Goal: Information Seeking & Learning: Learn about a topic

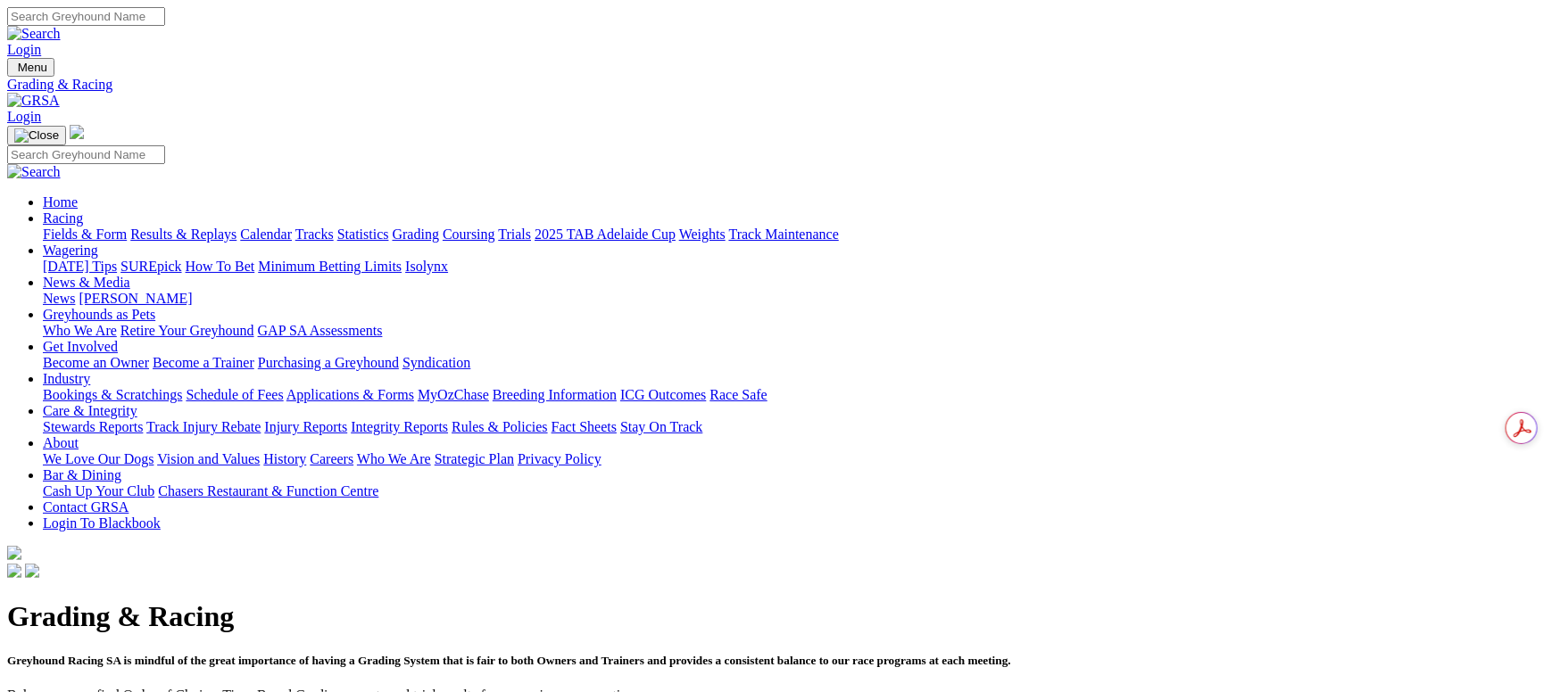
click at [127, 227] on link "Fields & Form" at bounding box center [85, 234] width 84 height 15
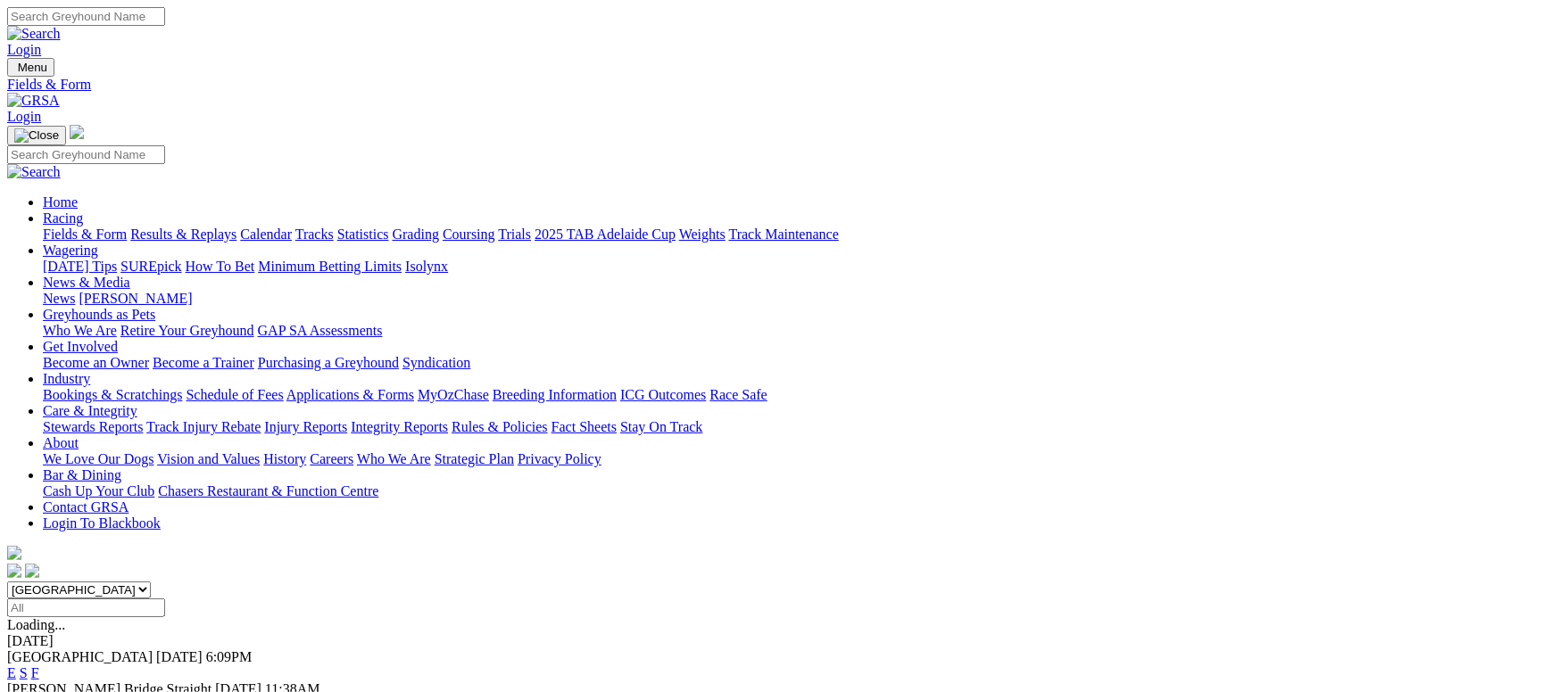
click at [39, 691] on link "F" at bounding box center [35, 705] width 8 height 15
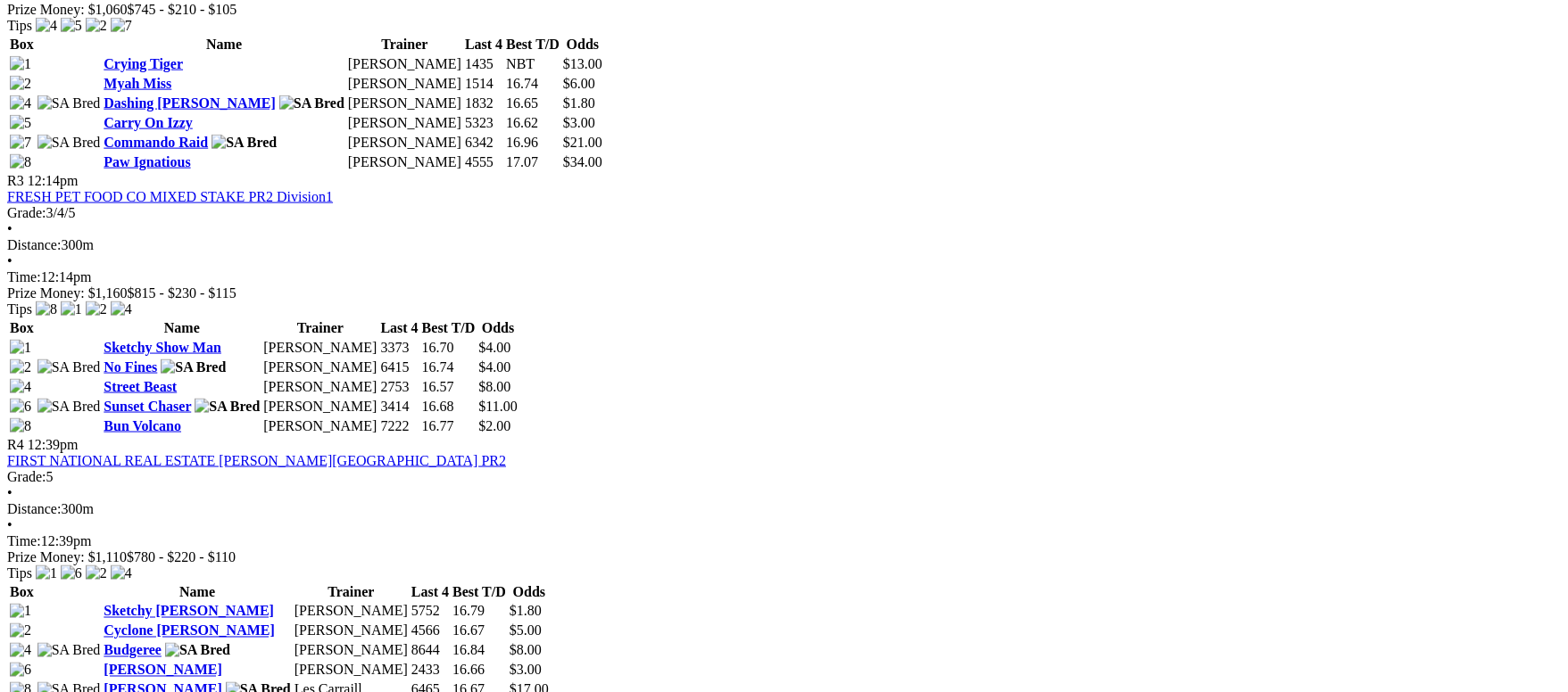
scroll to position [1338, 0]
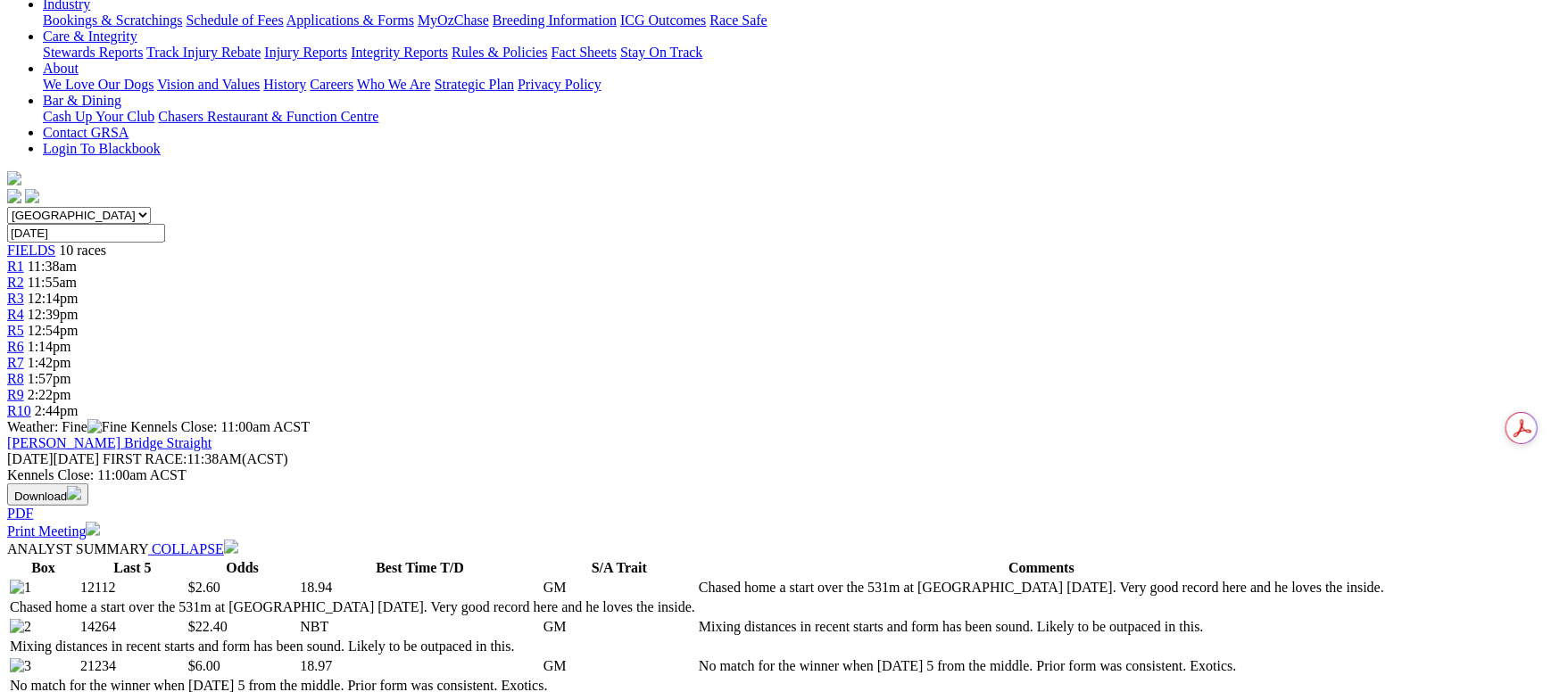
scroll to position [268, 0]
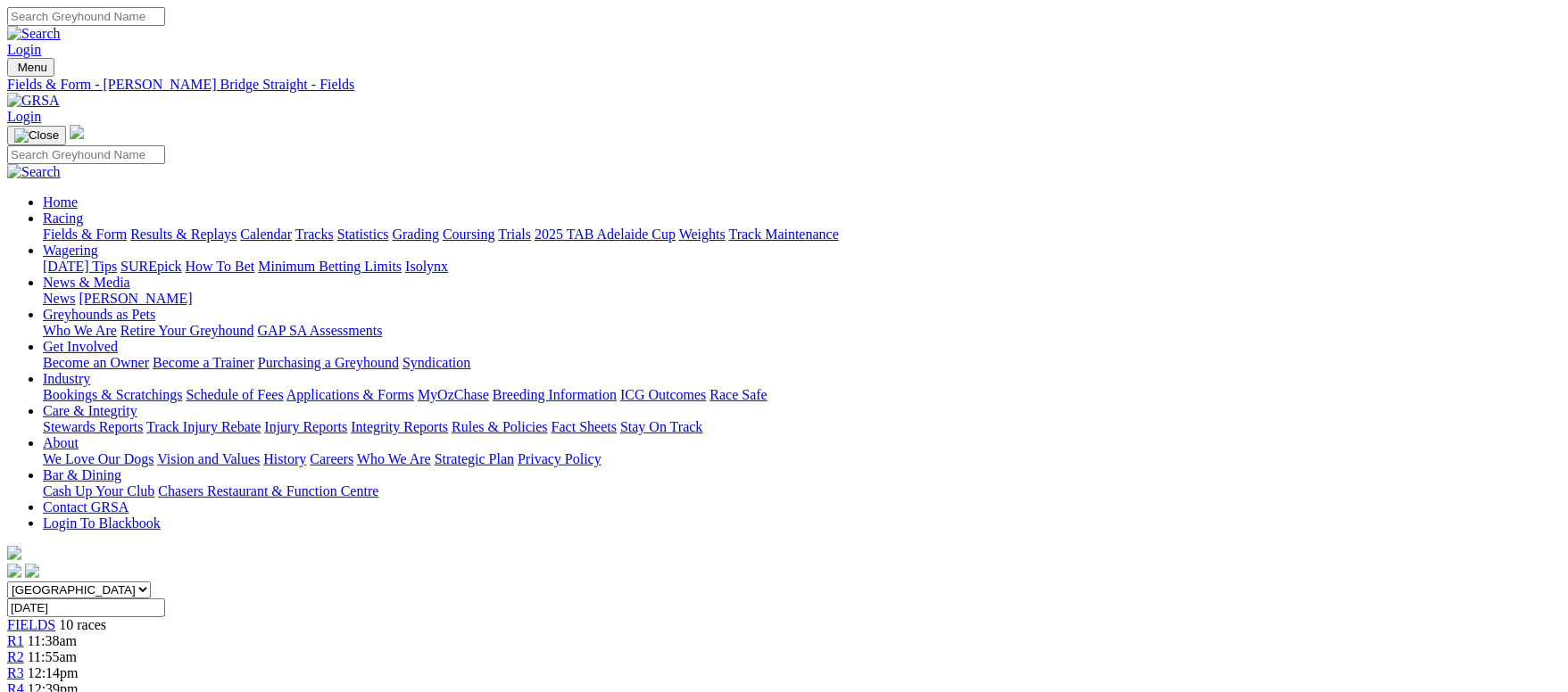
click at [127, 227] on link "Fields & Form" at bounding box center [85, 234] width 84 height 15
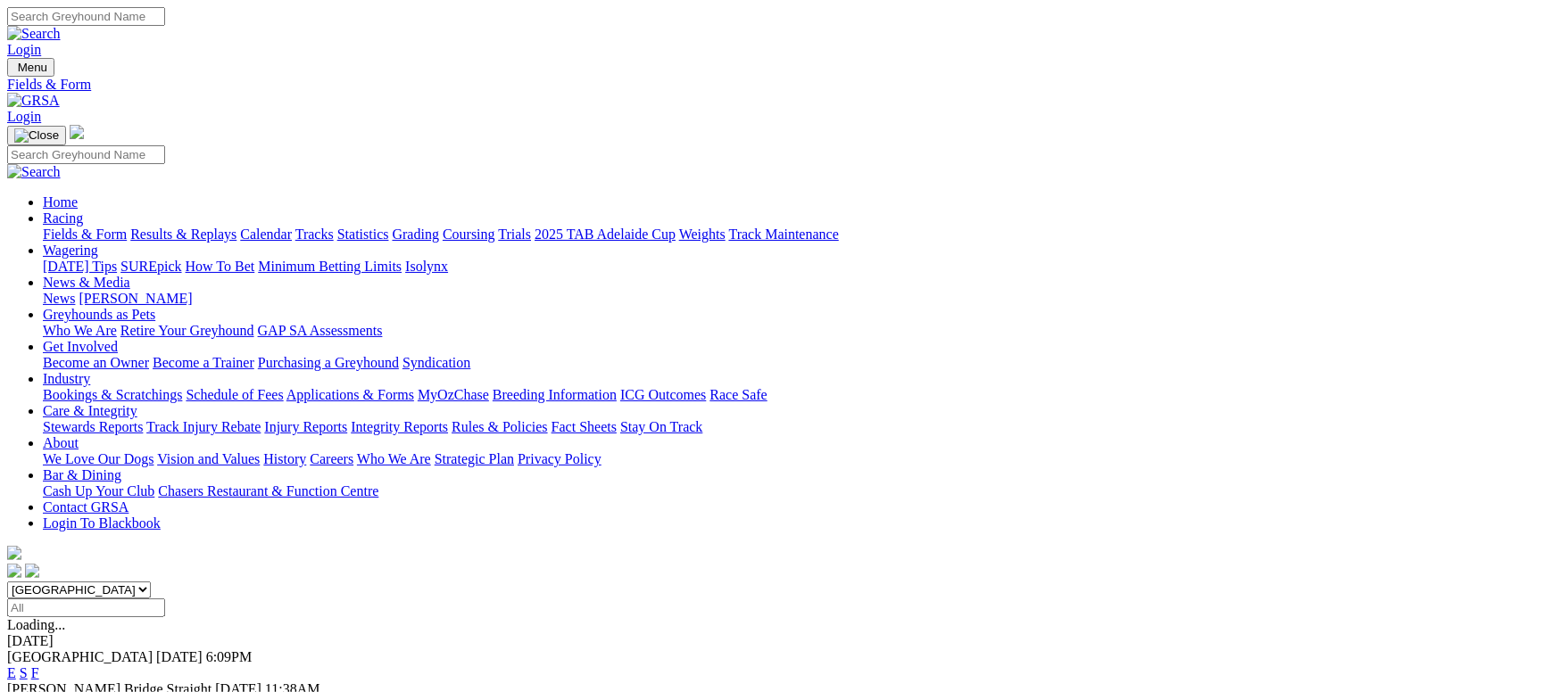
click at [39, 691] on link "F" at bounding box center [35, 705] width 8 height 15
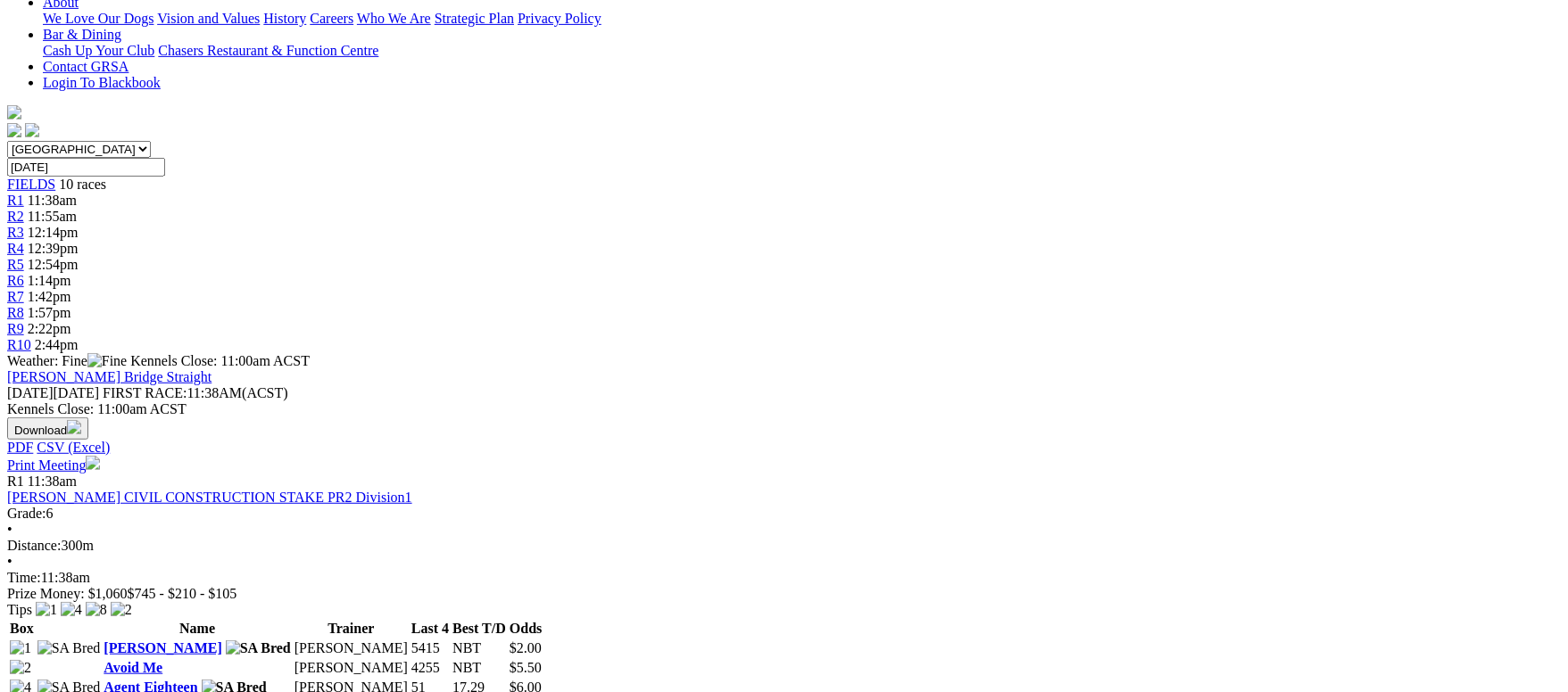
scroll to position [401, 0]
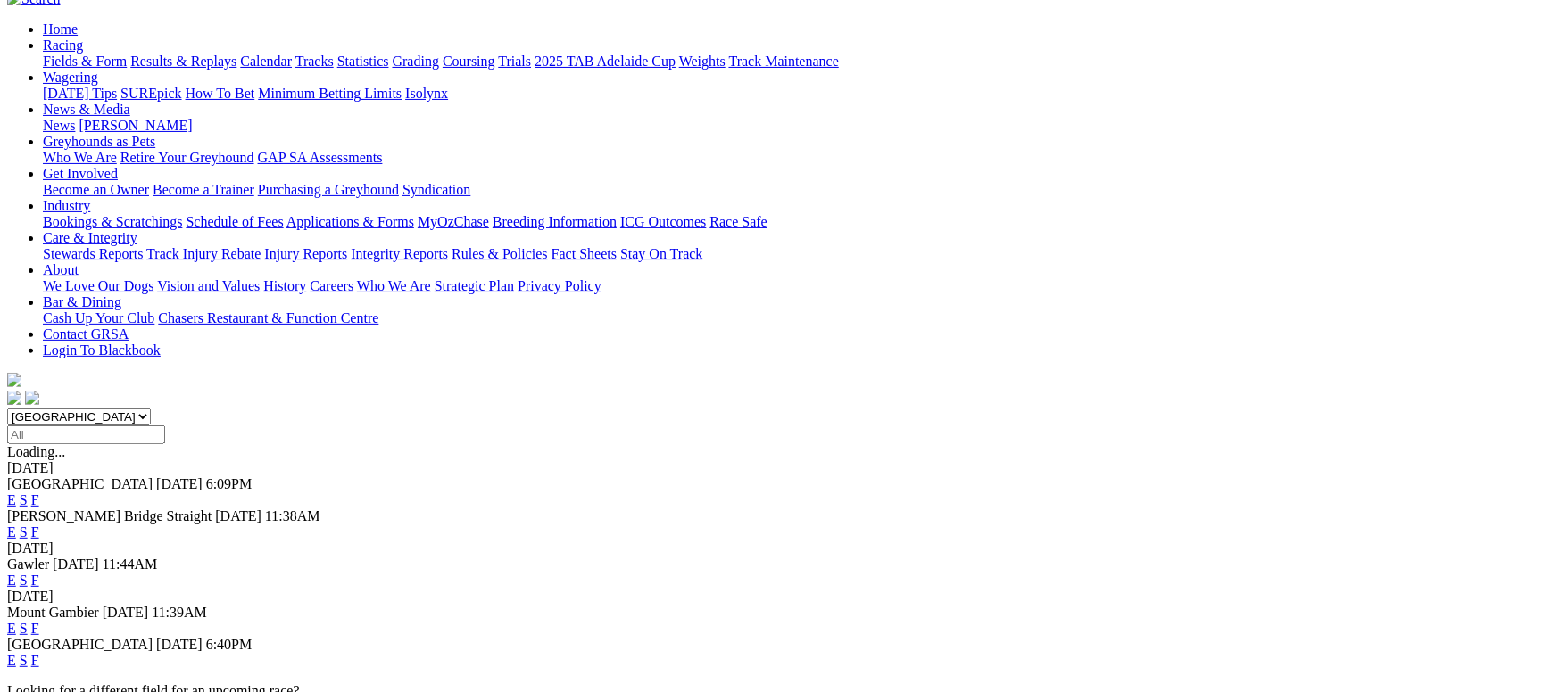
scroll to position [134, 0]
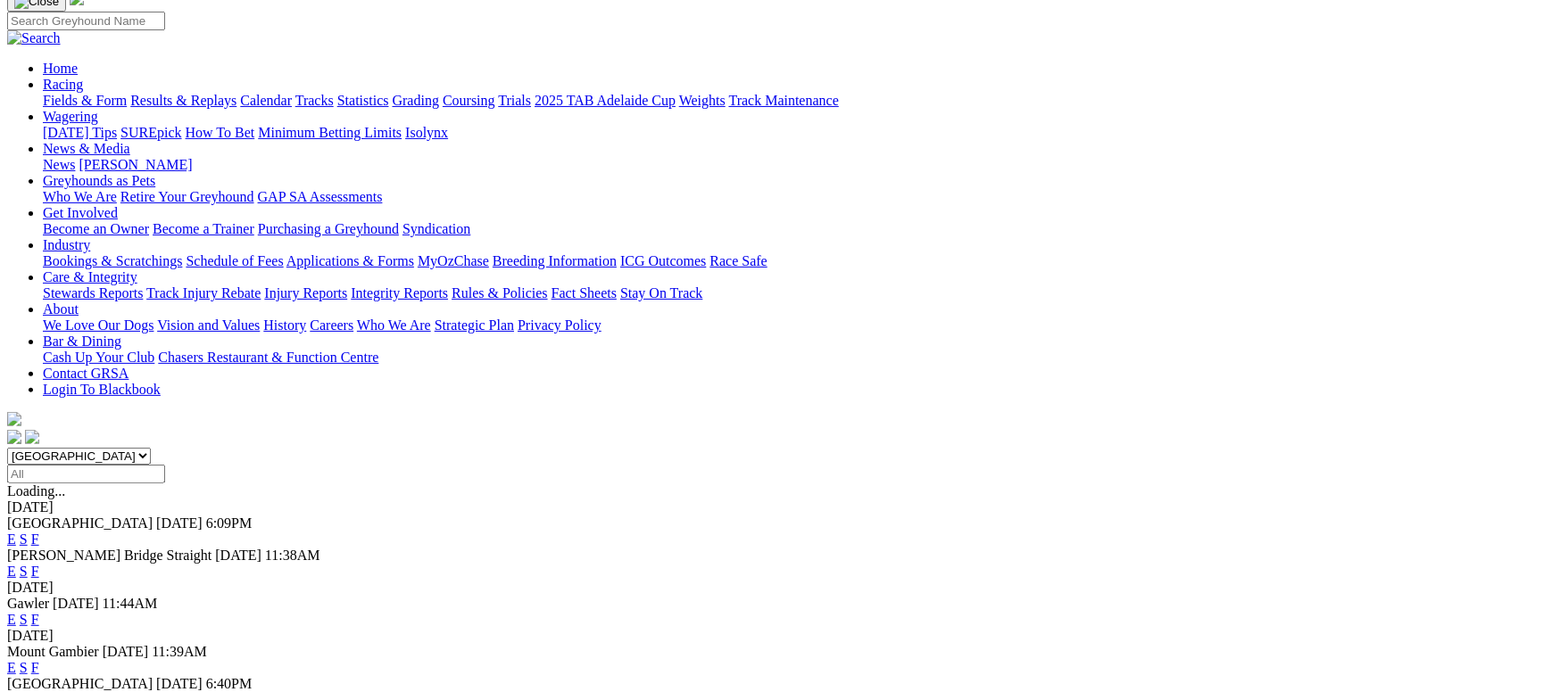
click at [39, 532] on link "F" at bounding box center [35, 539] width 8 height 15
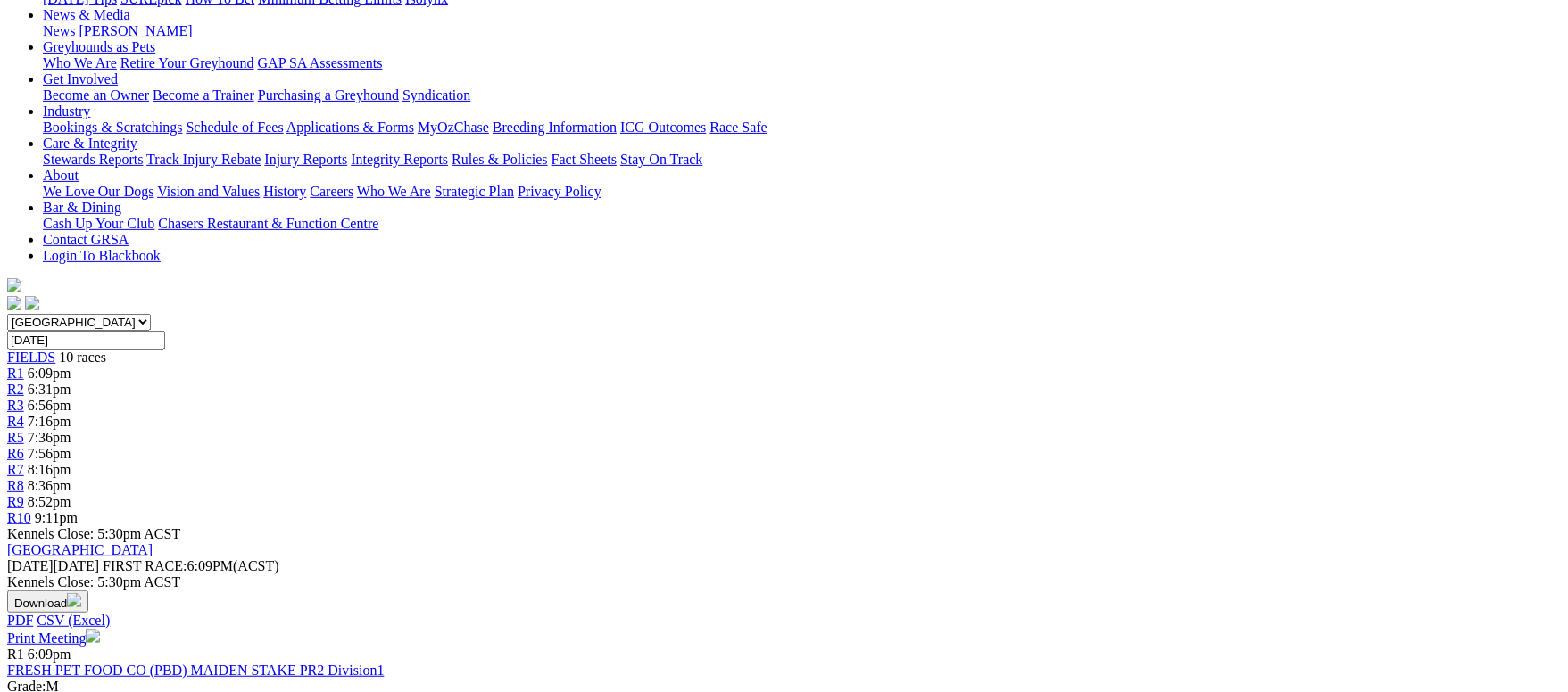
scroll to position [536, 0]
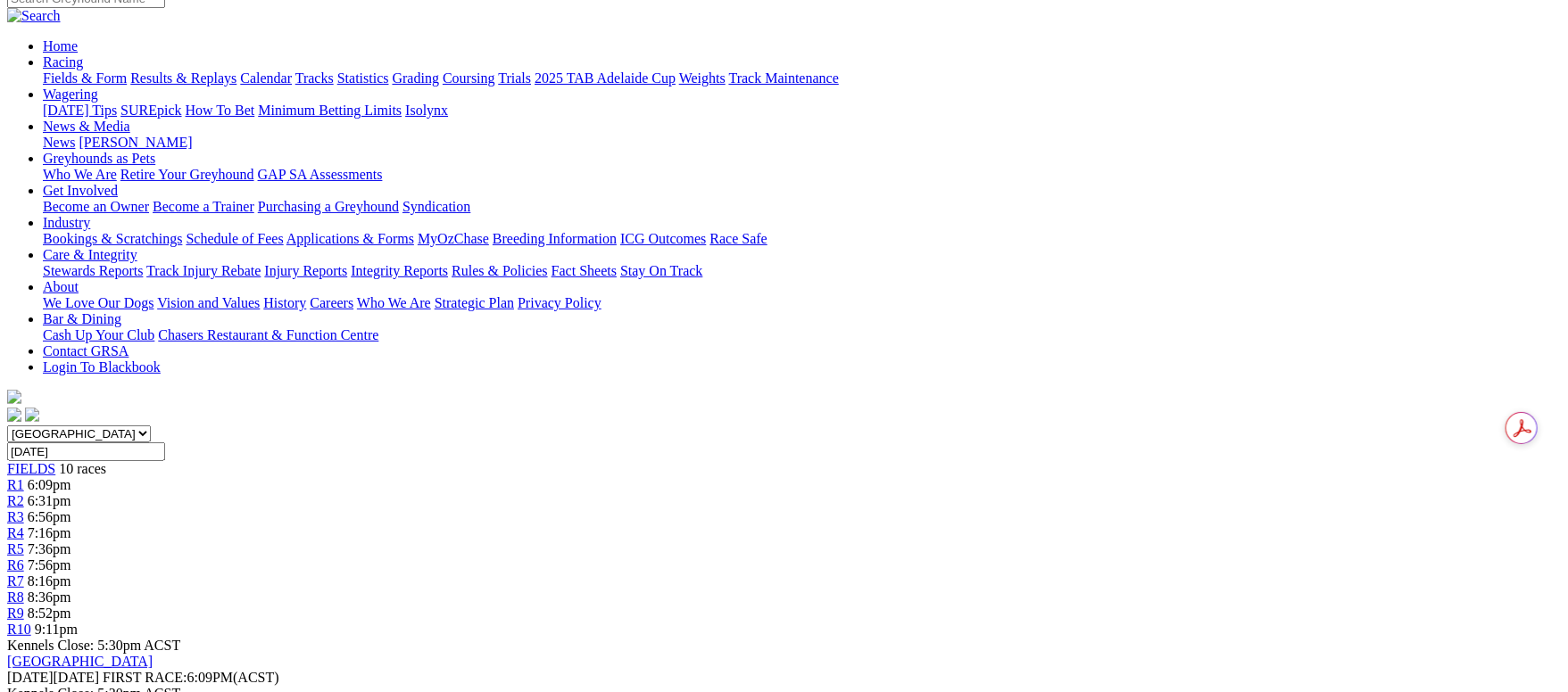
scroll to position [268, 0]
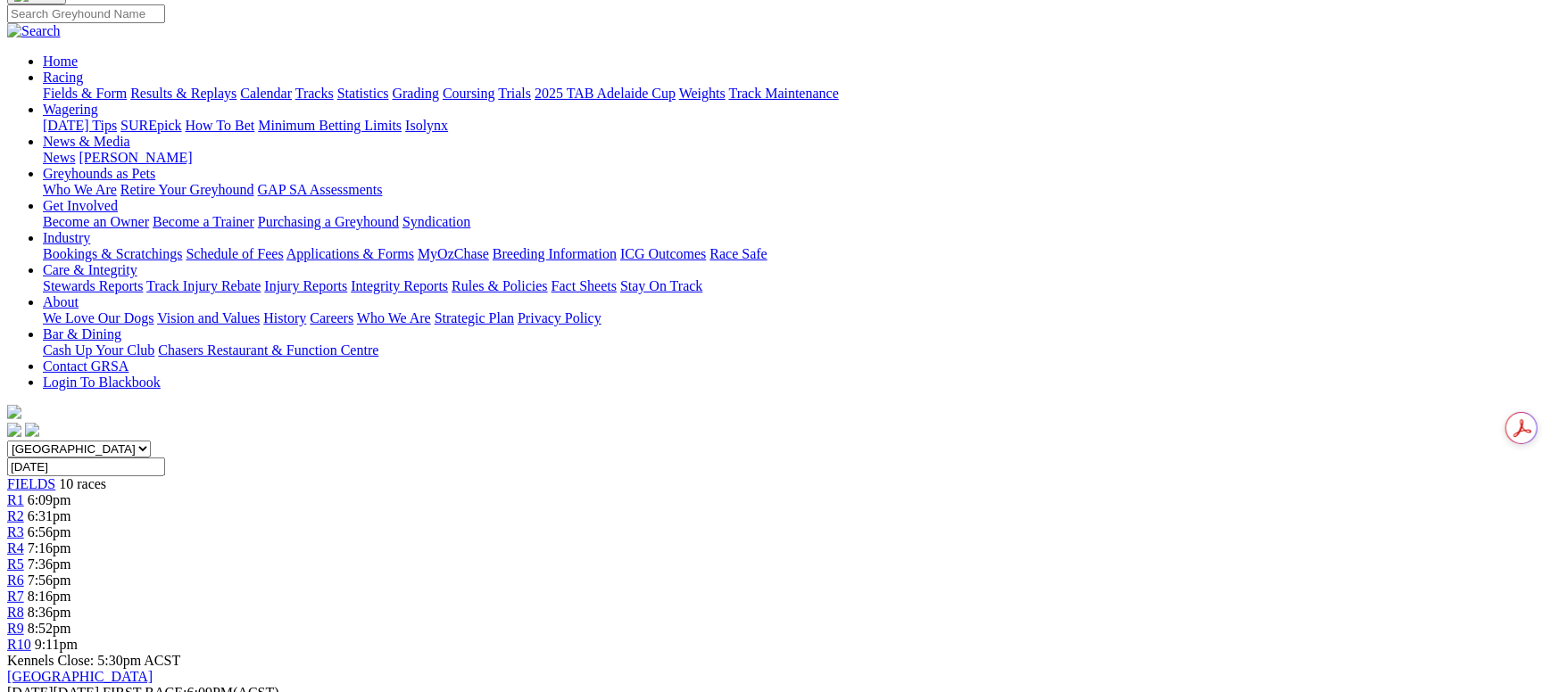
scroll to position [0, 0]
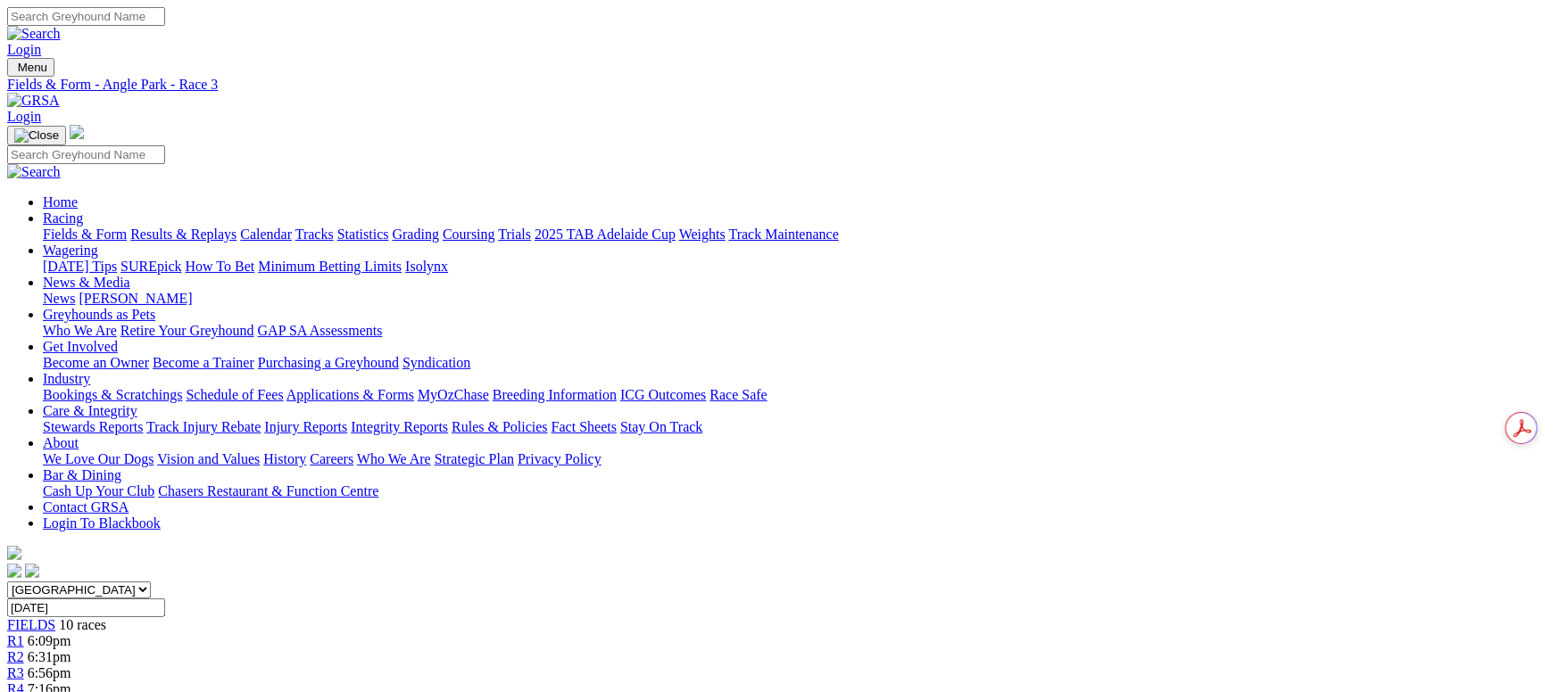
click at [106, 617] on span "10 races" at bounding box center [82, 624] width 47 height 15
click at [127, 227] on link "Fields & Form" at bounding box center [85, 234] width 84 height 15
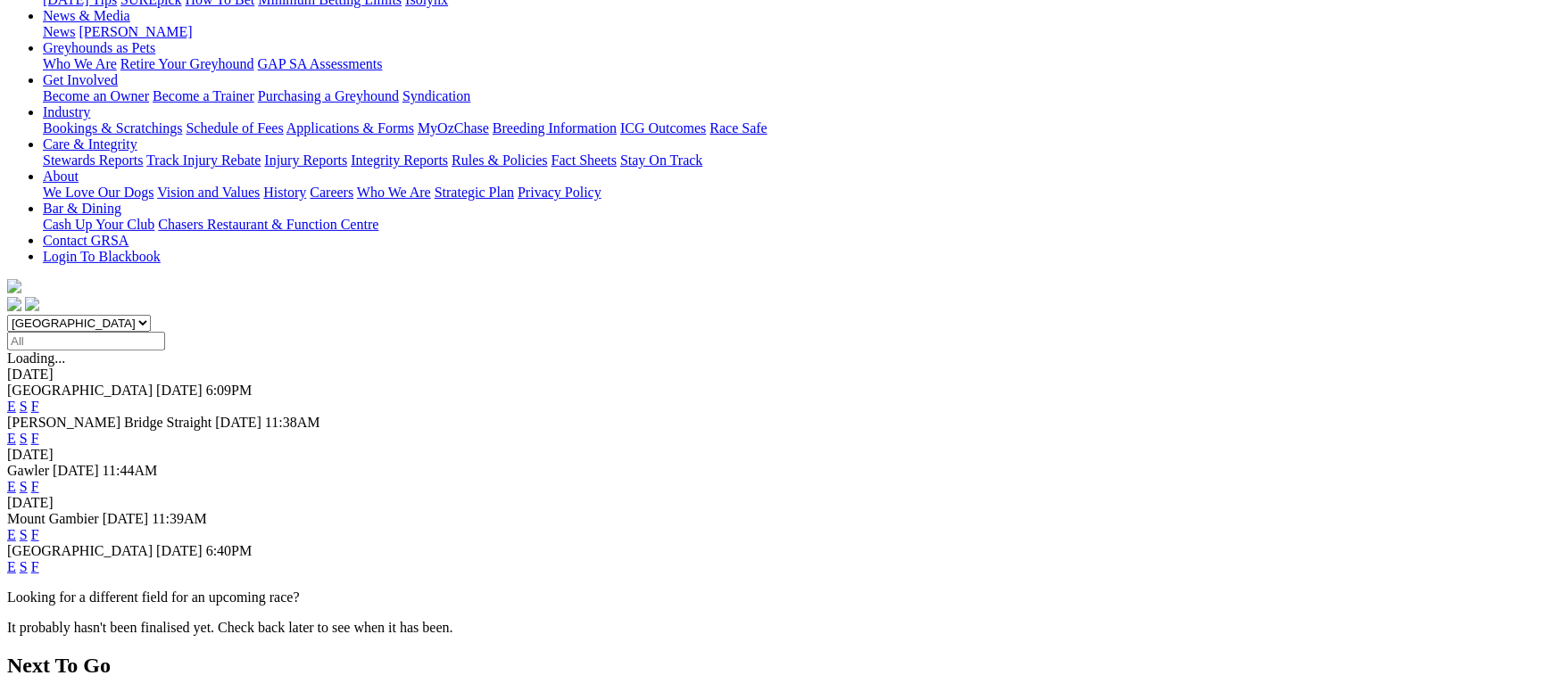
scroll to position [268, 0]
click at [39, 559] on link "F" at bounding box center [35, 566] width 8 height 15
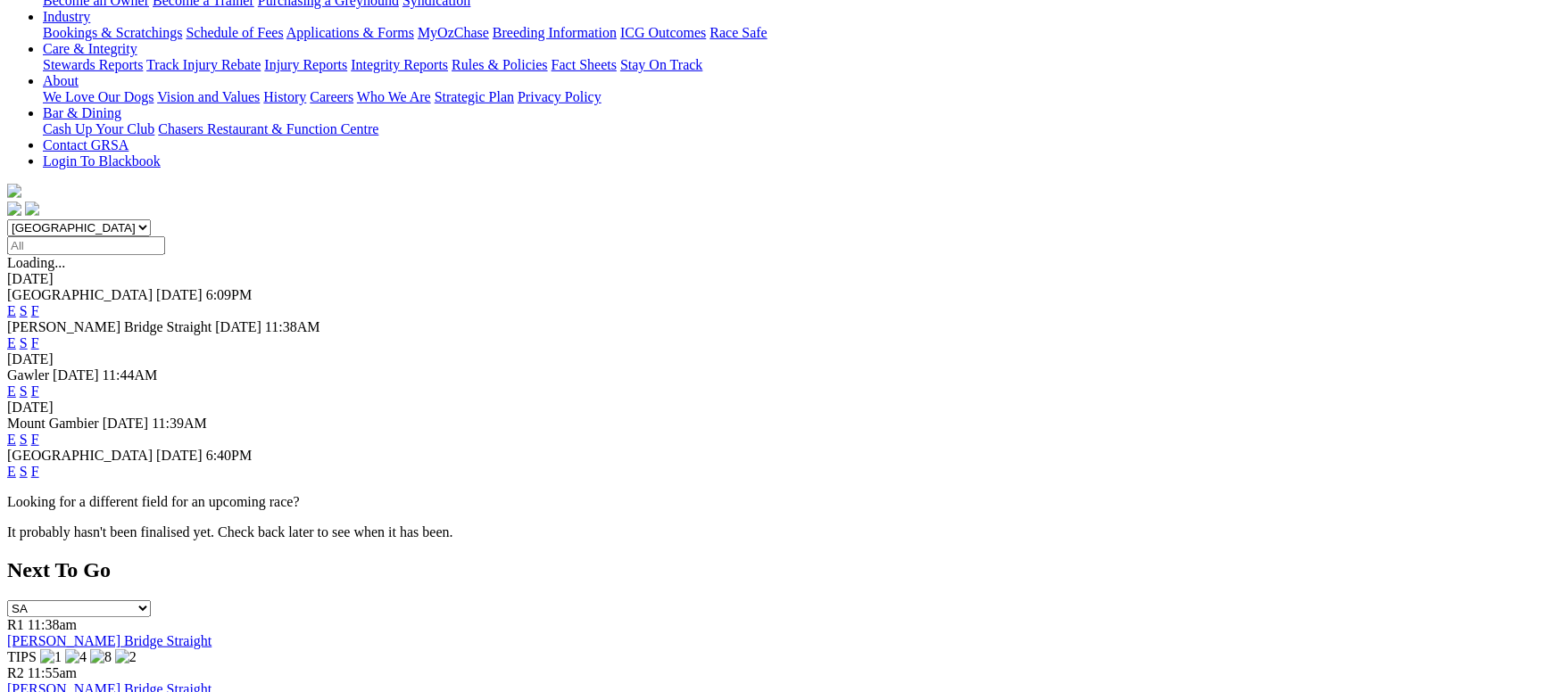
scroll to position [401, 0]
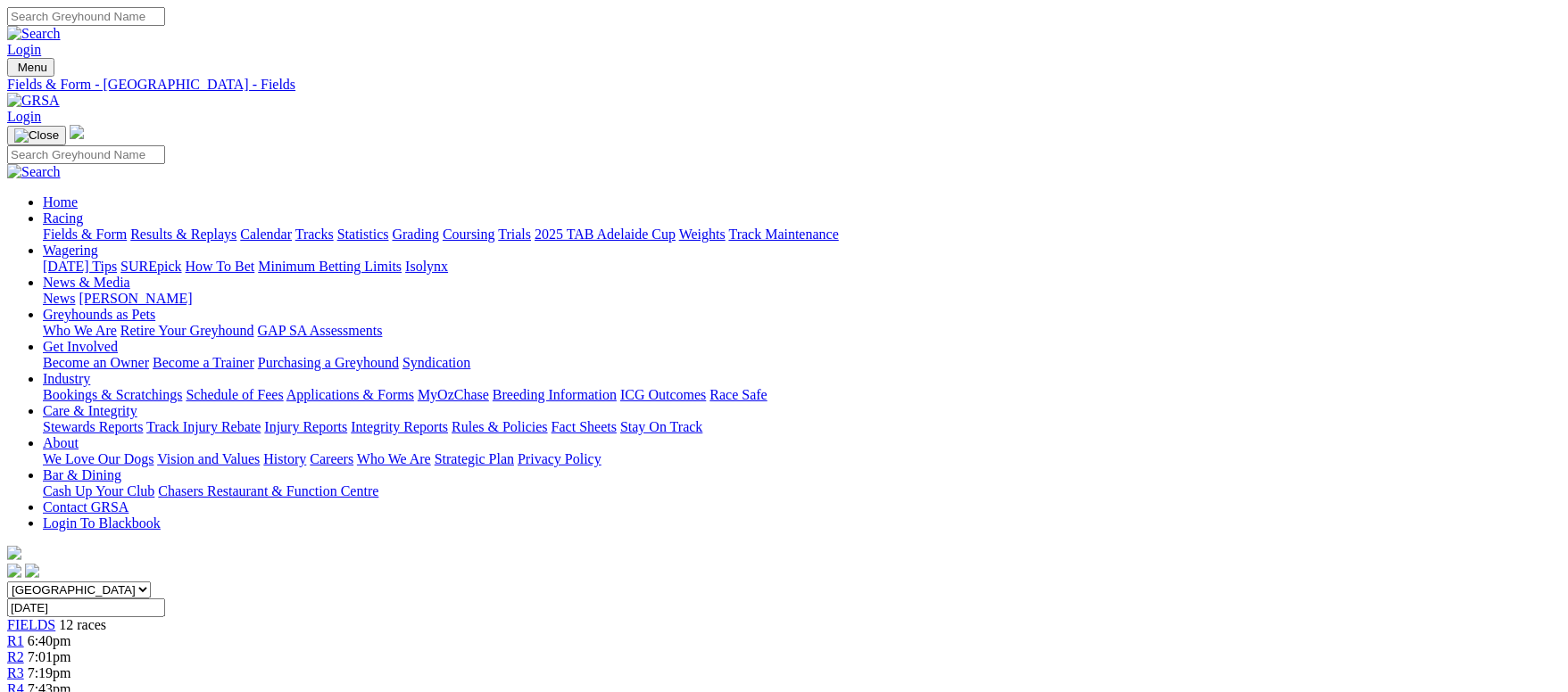
click at [127, 227] on link "Fields & Form" at bounding box center [85, 234] width 84 height 15
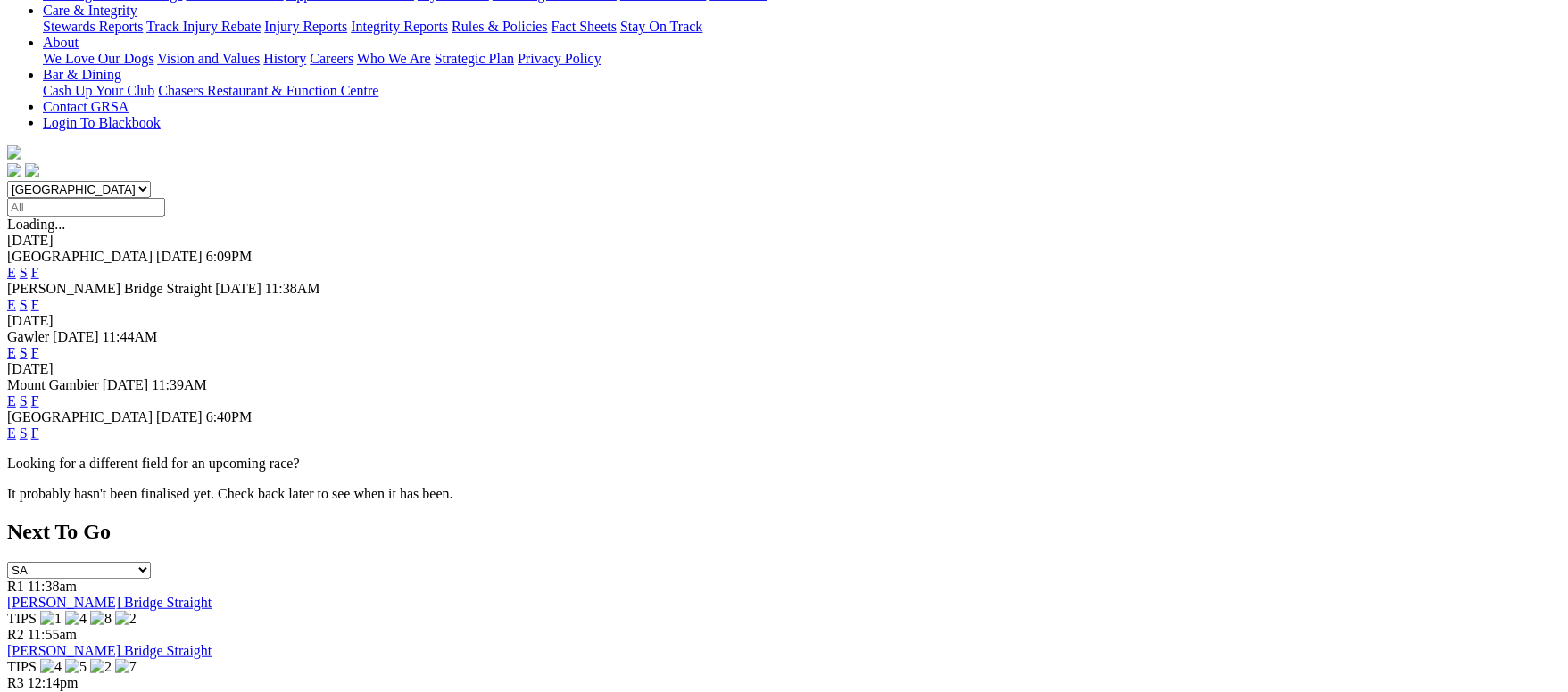
scroll to position [268, 0]
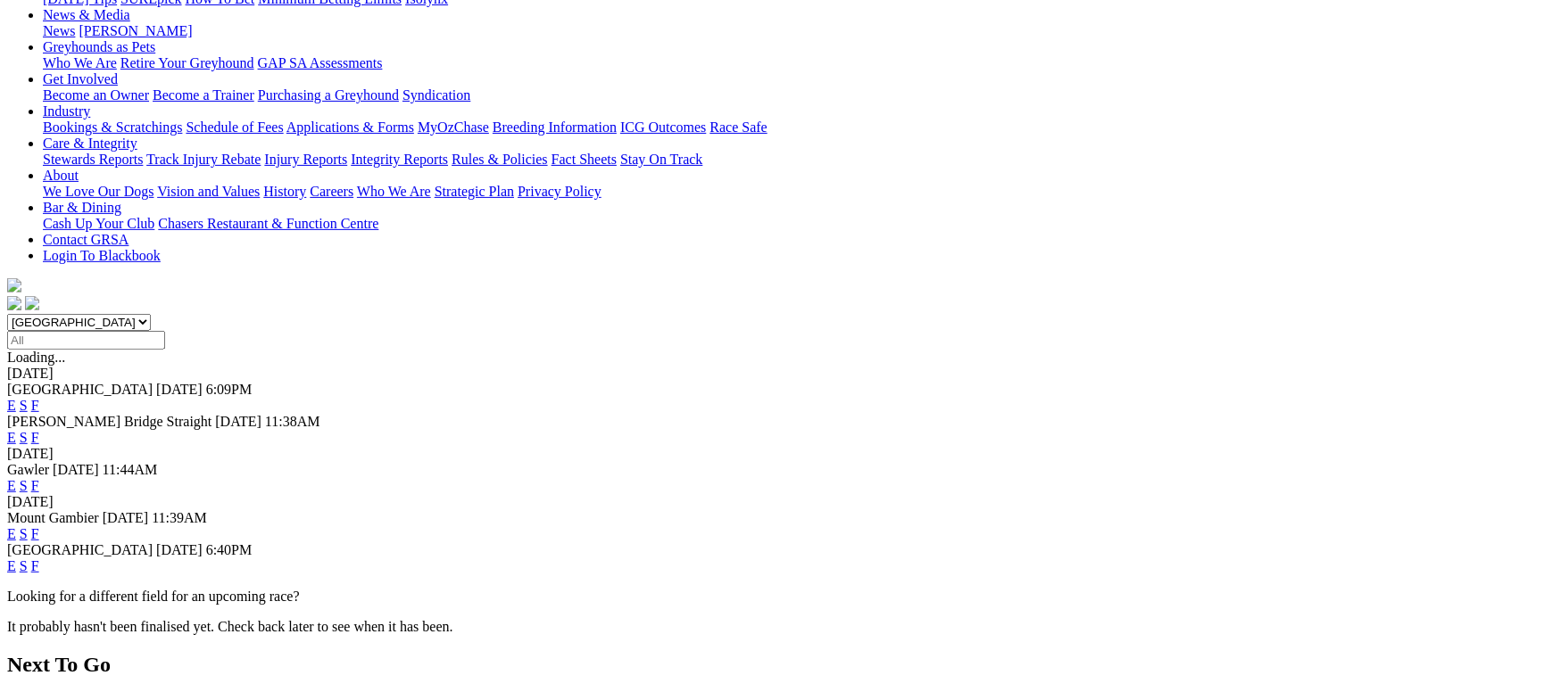
click at [39, 479] on link "F" at bounding box center [35, 486] width 8 height 15
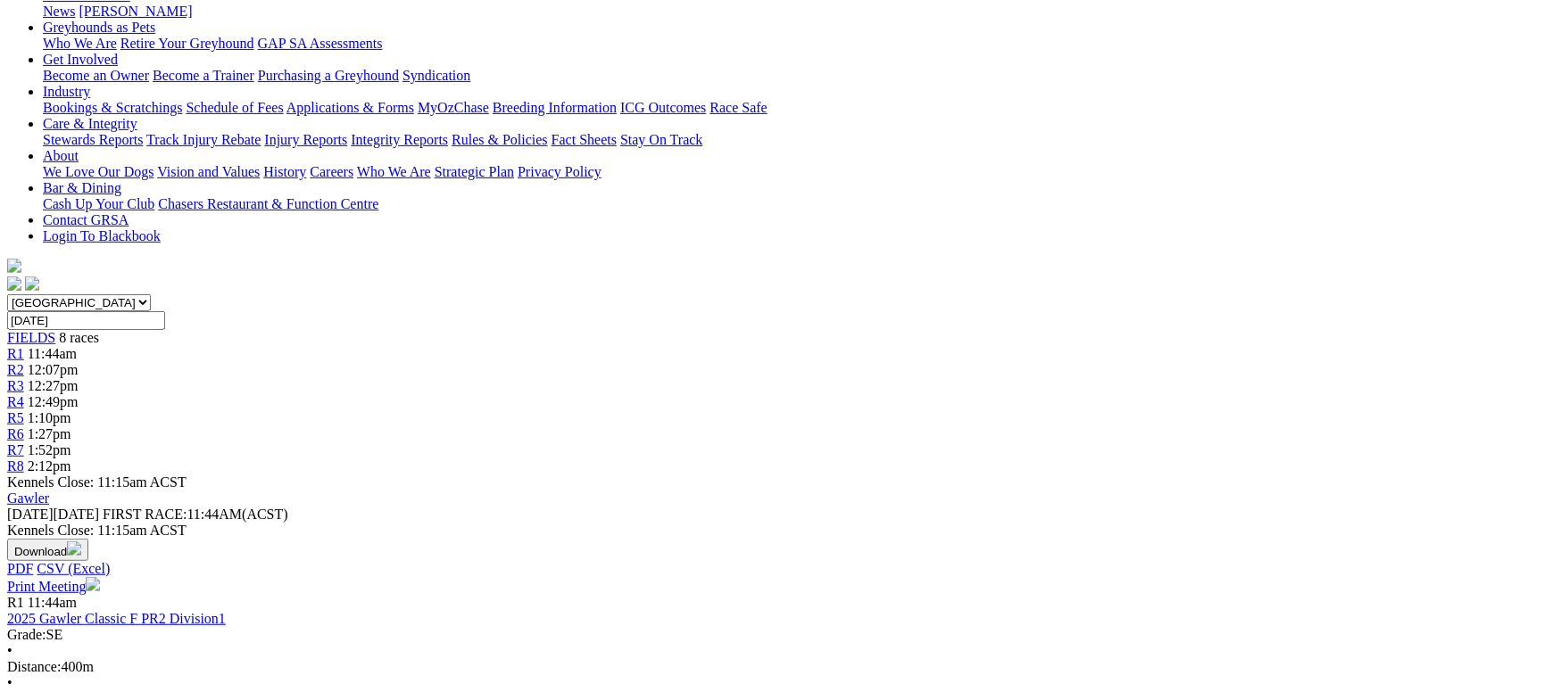
scroll to position [268, 0]
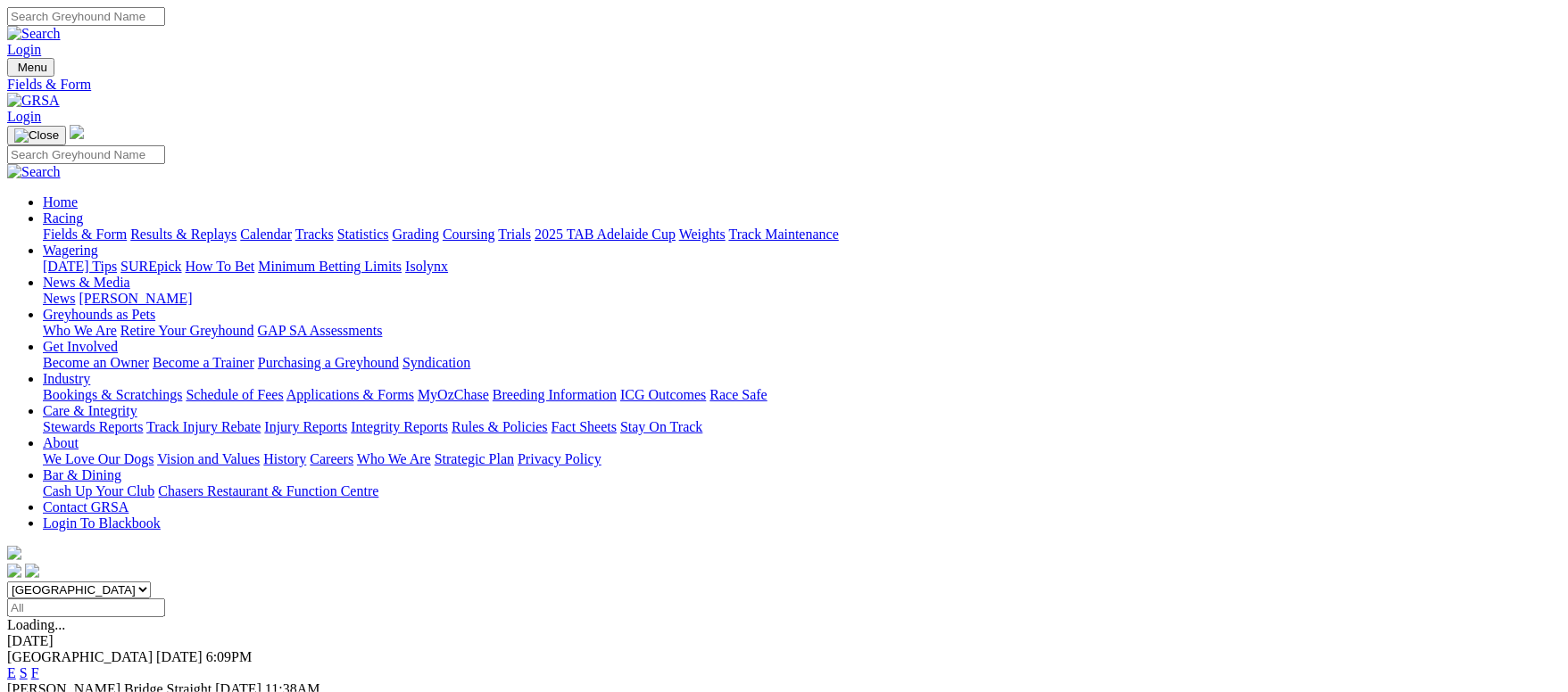
click at [127, 227] on link "Fields & Form" at bounding box center [85, 234] width 84 height 15
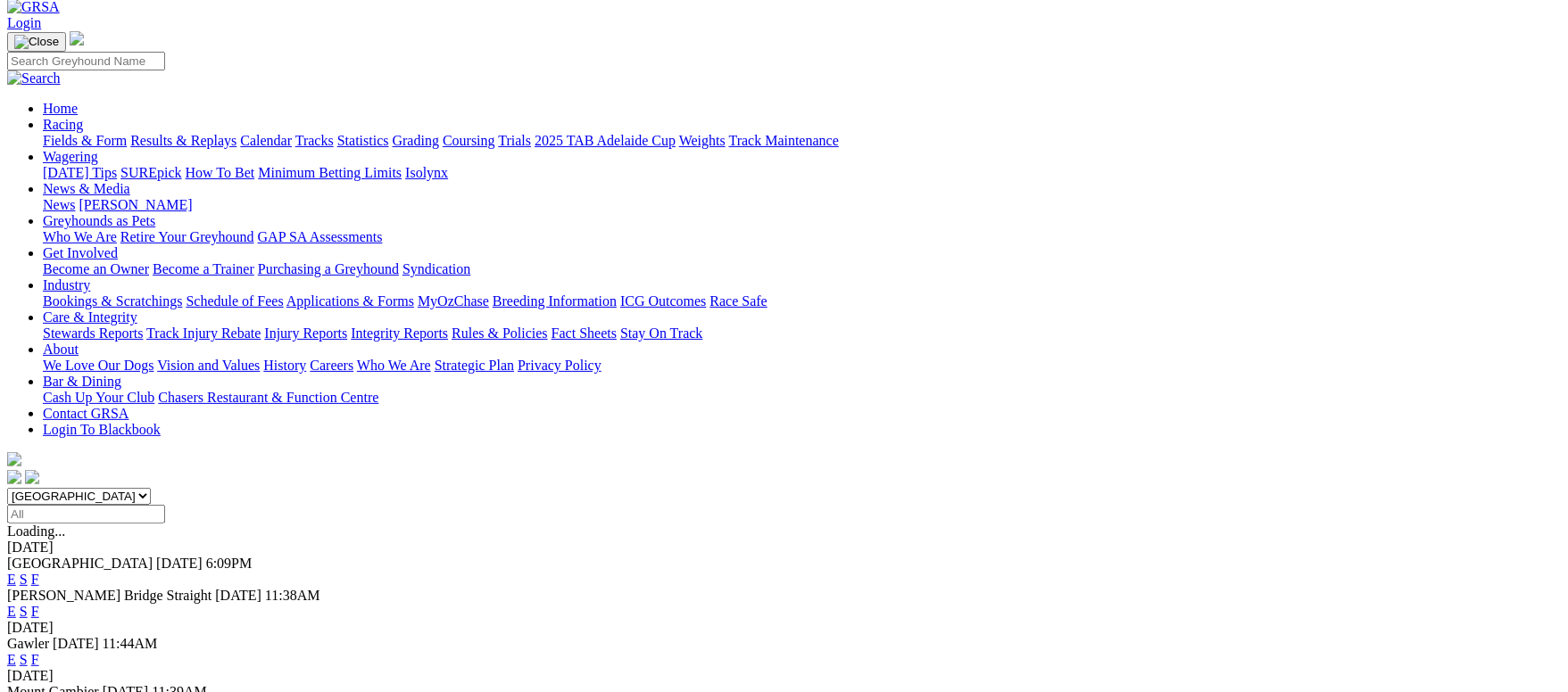
scroll to position [134, 0]
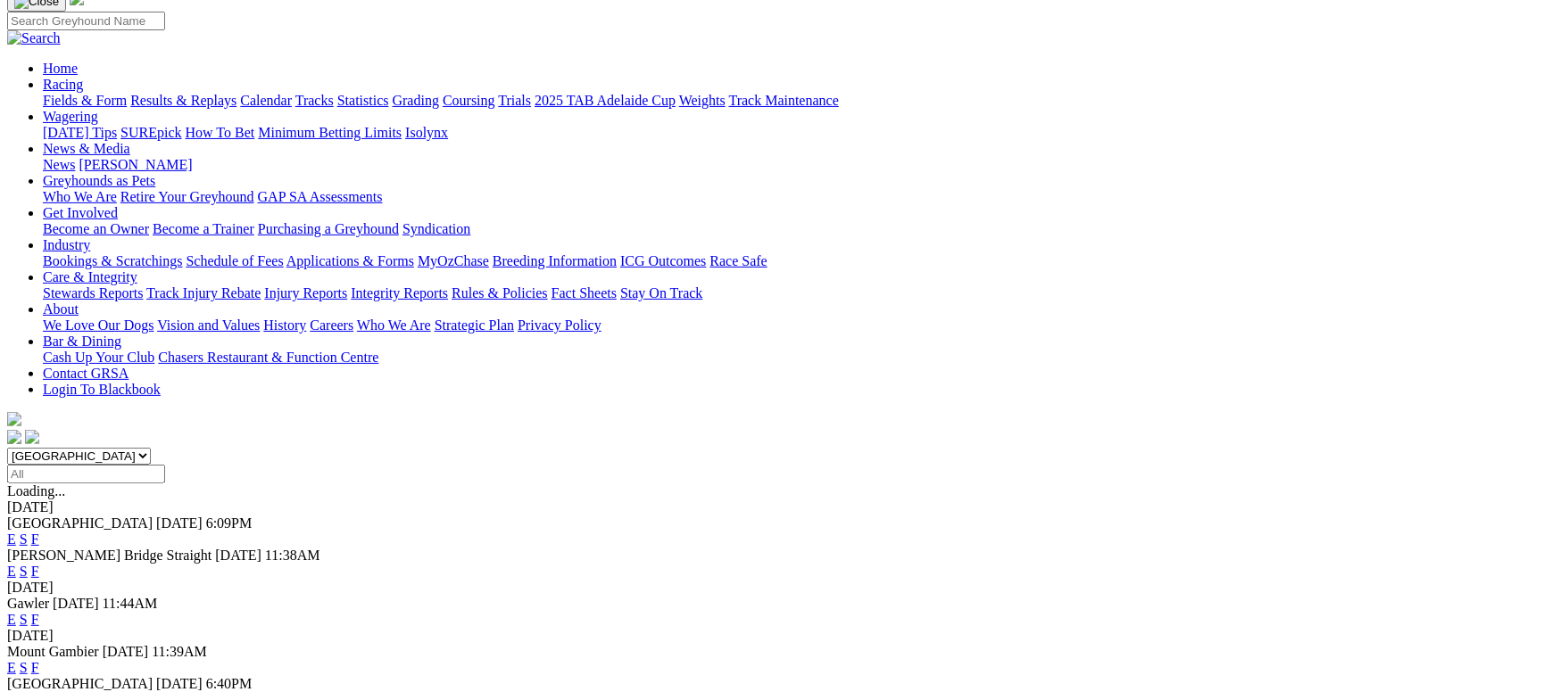
click at [39, 532] on link "F" at bounding box center [35, 539] width 8 height 15
